Goal: Information Seeking & Learning: Learn about a topic

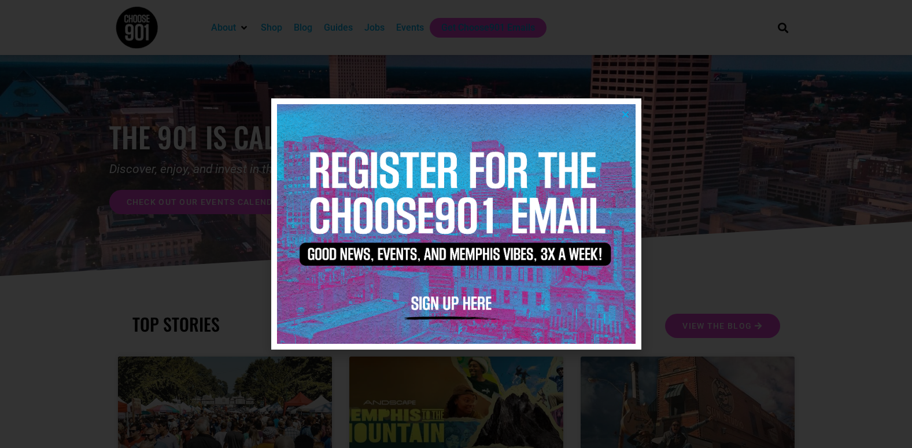
click at [624, 117] on icon "Close" at bounding box center [625, 114] width 9 height 9
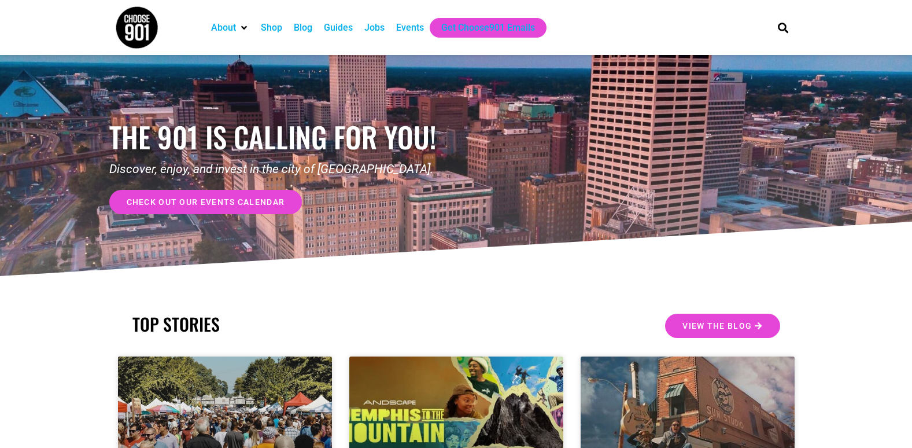
click at [407, 31] on div "Events" at bounding box center [410, 28] width 28 height 14
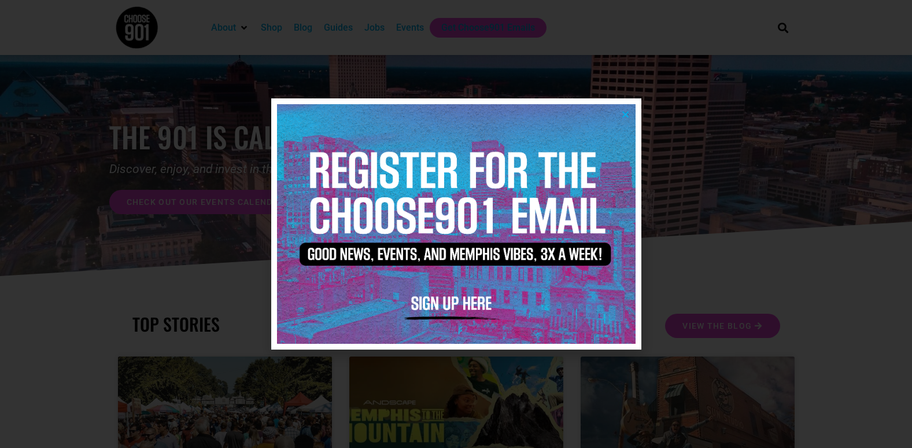
click at [625, 116] on icon "Close" at bounding box center [625, 114] width 9 height 9
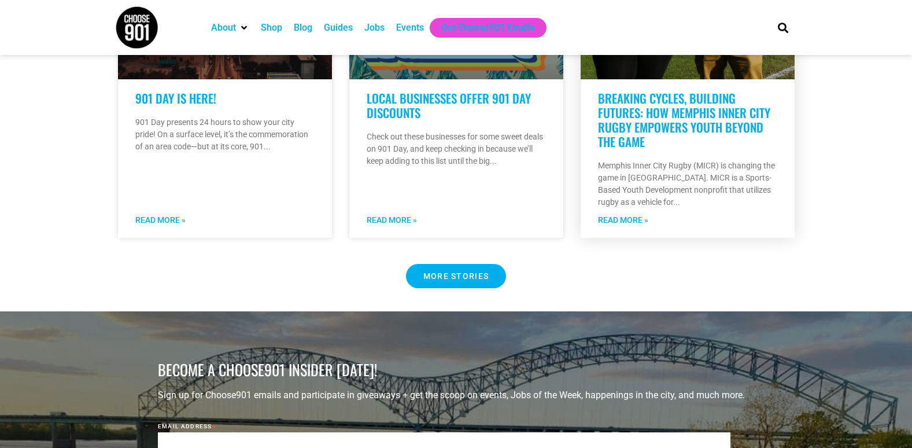
scroll to position [1041, 0]
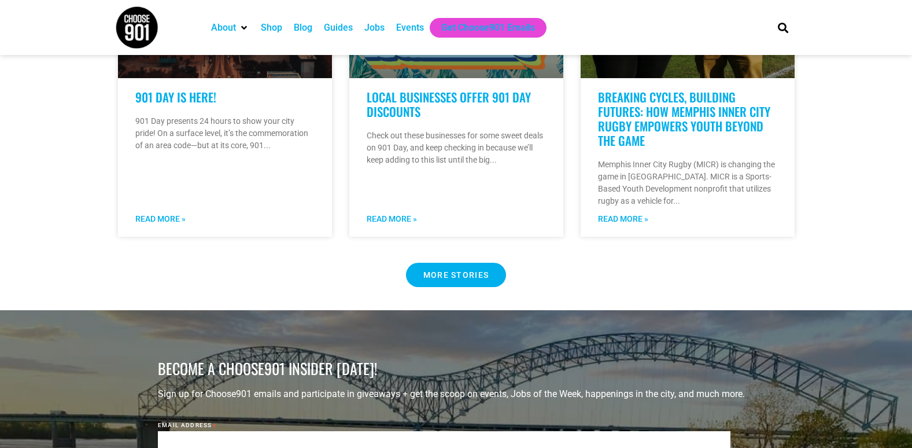
click at [442, 268] on Button "MORE STORIES" at bounding box center [456, 275] width 101 height 24
click at [442, 271] on span "MORE STORIES" at bounding box center [456, 275] width 66 height 8
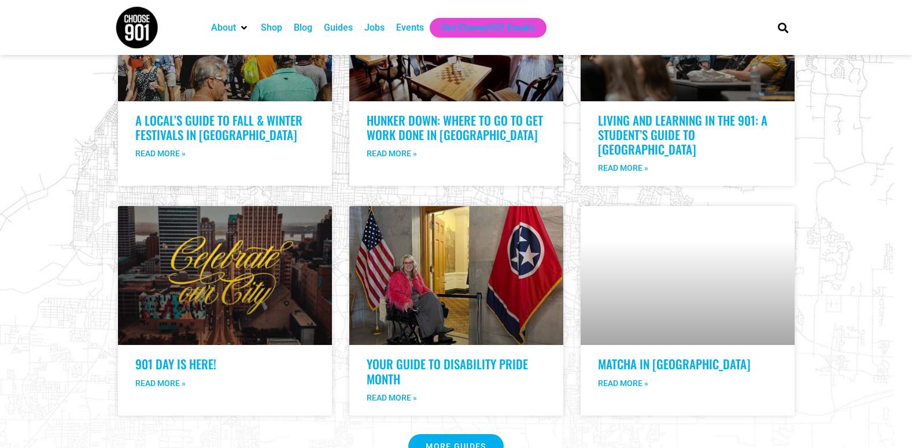
scroll to position [2082, 0]
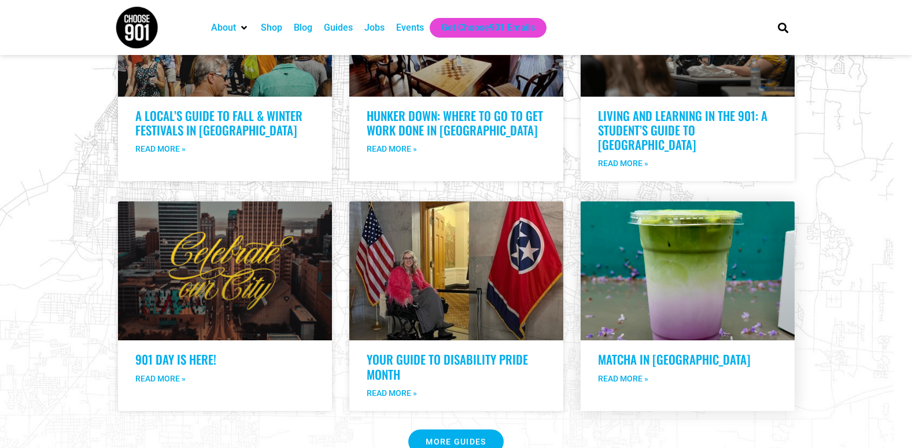
click at [696, 233] on link at bounding box center [688, 270] width 214 height 139
click at [632, 373] on link "Read More »" at bounding box center [623, 379] width 50 height 12
click at [687, 350] on link "Matcha in Memphis" at bounding box center [674, 359] width 153 height 18
drag, startPoint x: 687, startPoint y: 315, endPoint x: 659, endPoint y: 289, distance: 37.7
click at [659, 289] on link at bounding box center [688, 270] width 214 height 139
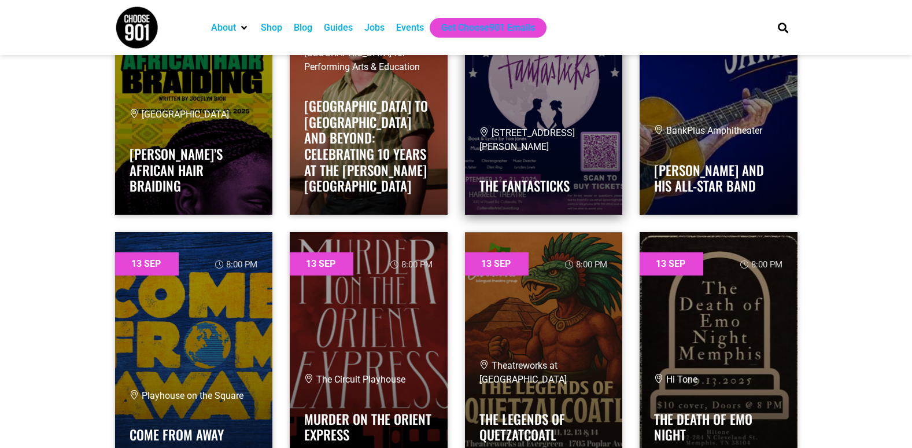
scroll to position [6826, 0]
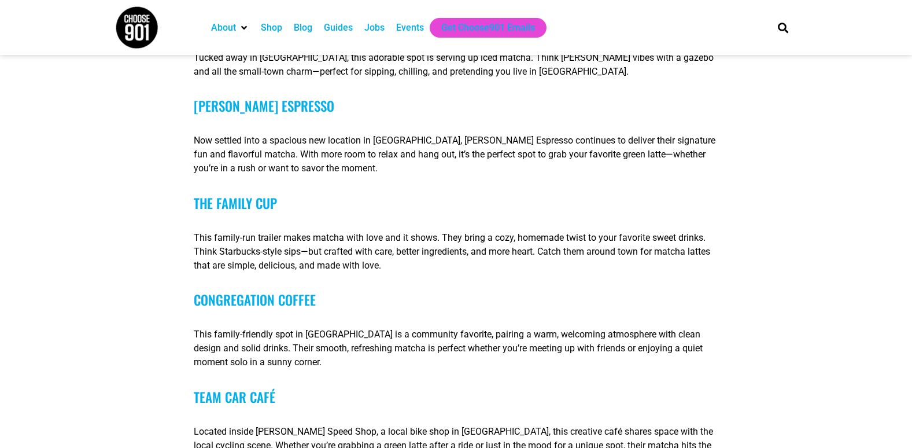
scroll to position [4743, 0]
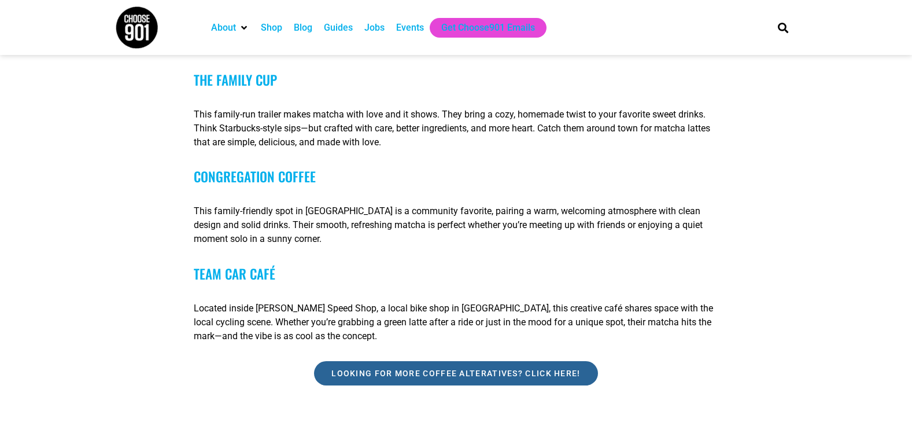
click at [452, 384] on link "Looking for more coffee alteratives? Click here!" at bounding box center [455, 373] width 283 height 24
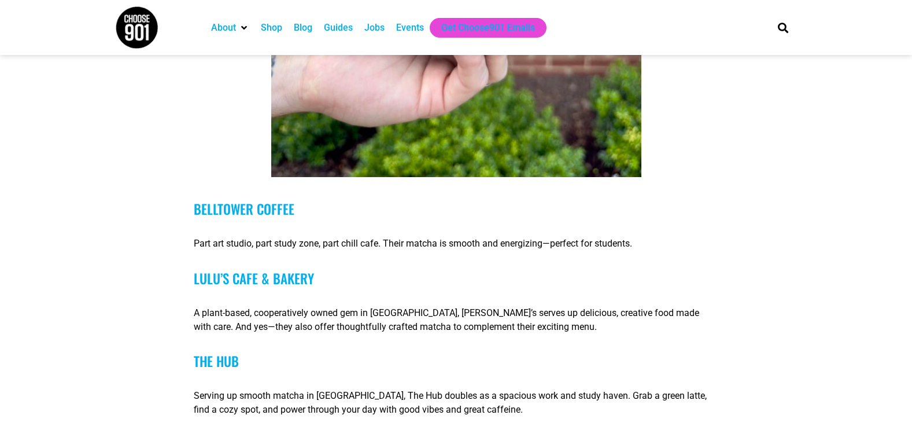
scroll to position [3452, 0]
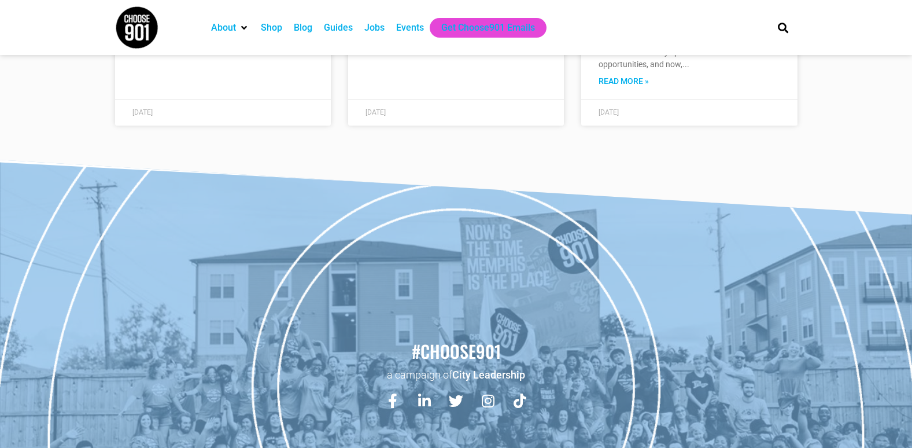
scroll to position [7100, 0]
